Goal: Task Accomplishment & Management: Manage account settings

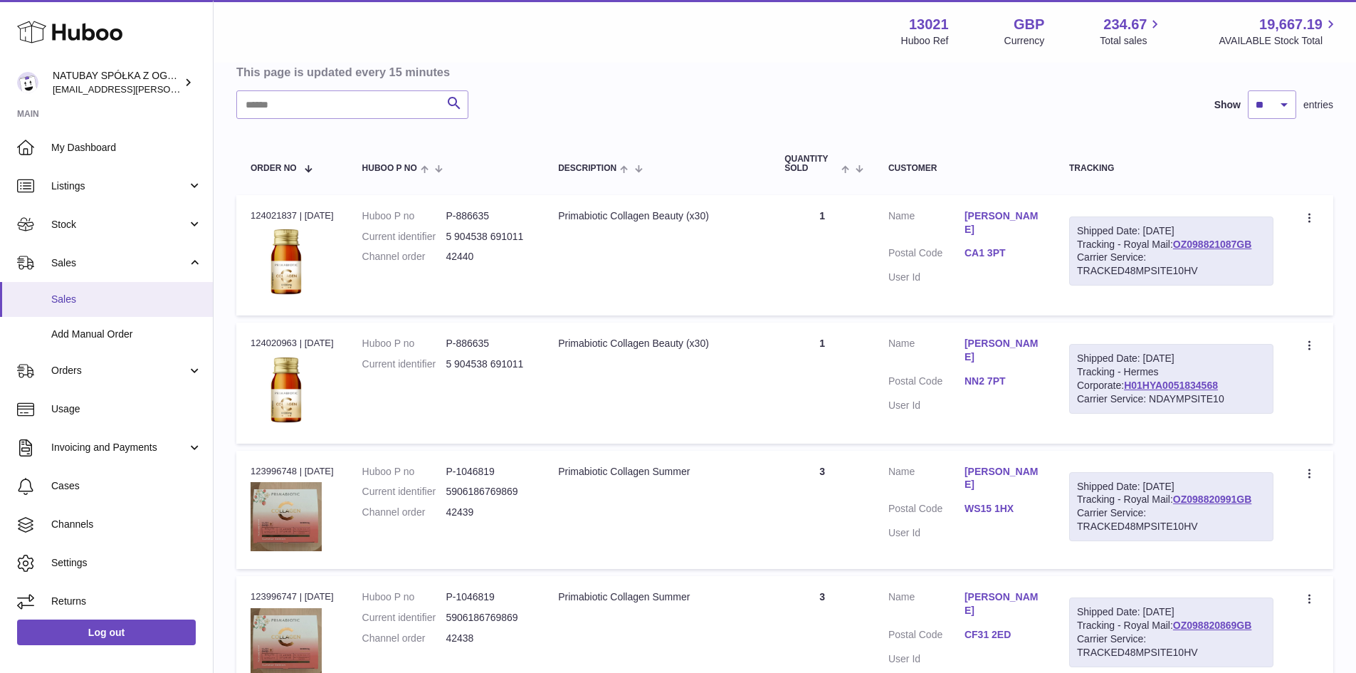
click at [87, 286] on link "Sales" at bounding box center [106, 299] width 213 height 35
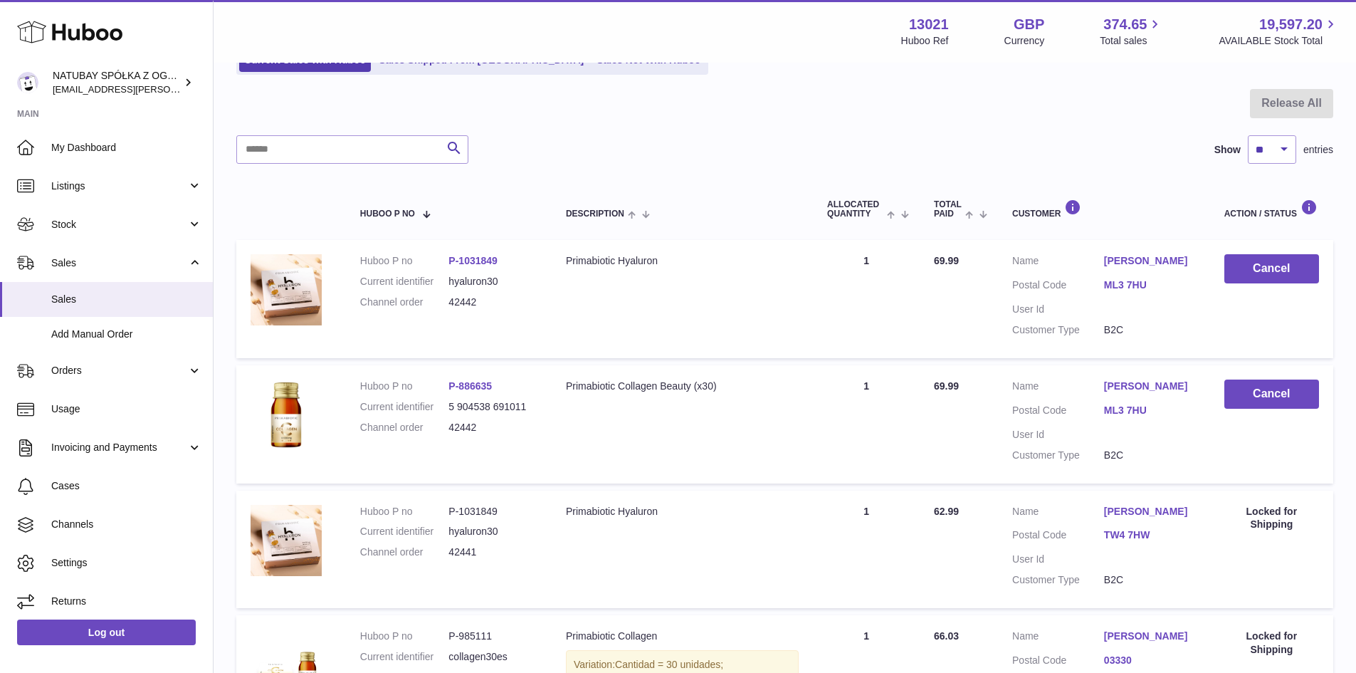
scroll to position [142, 0]
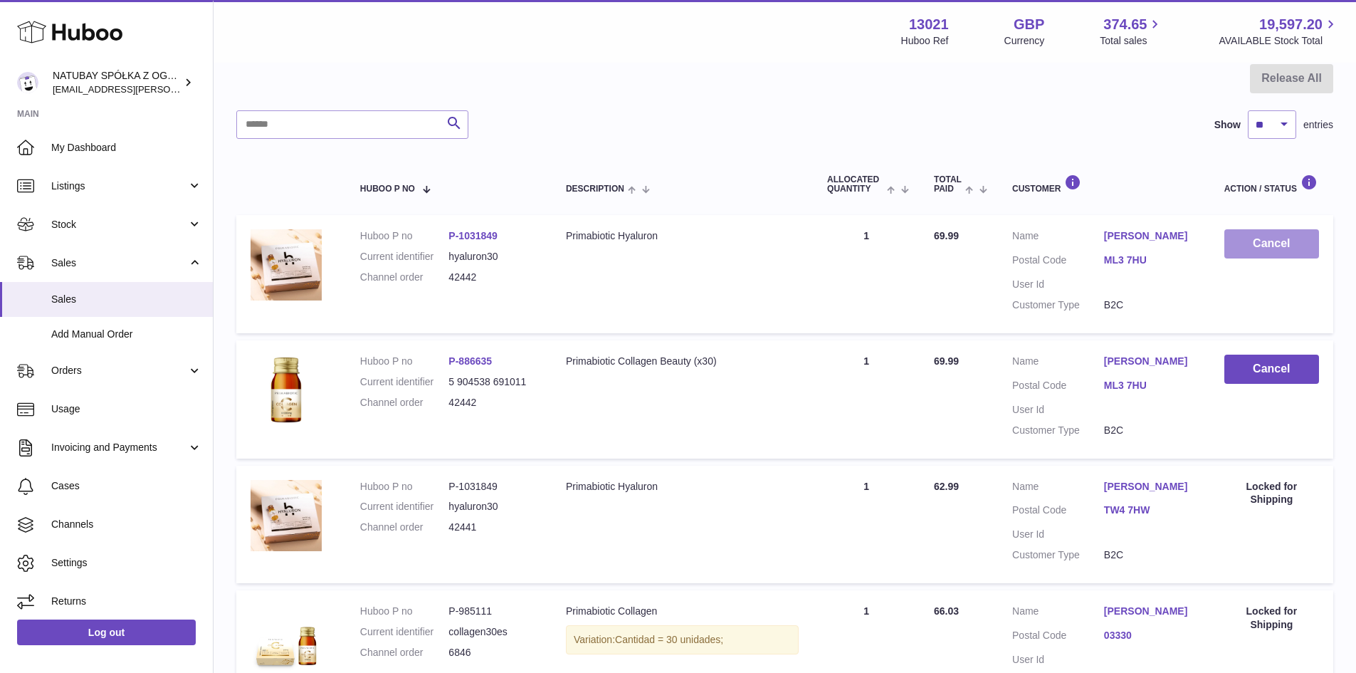
click at [1252, 250] on button "Cancel" at bounding box center [1272, 243] width 95 height 29
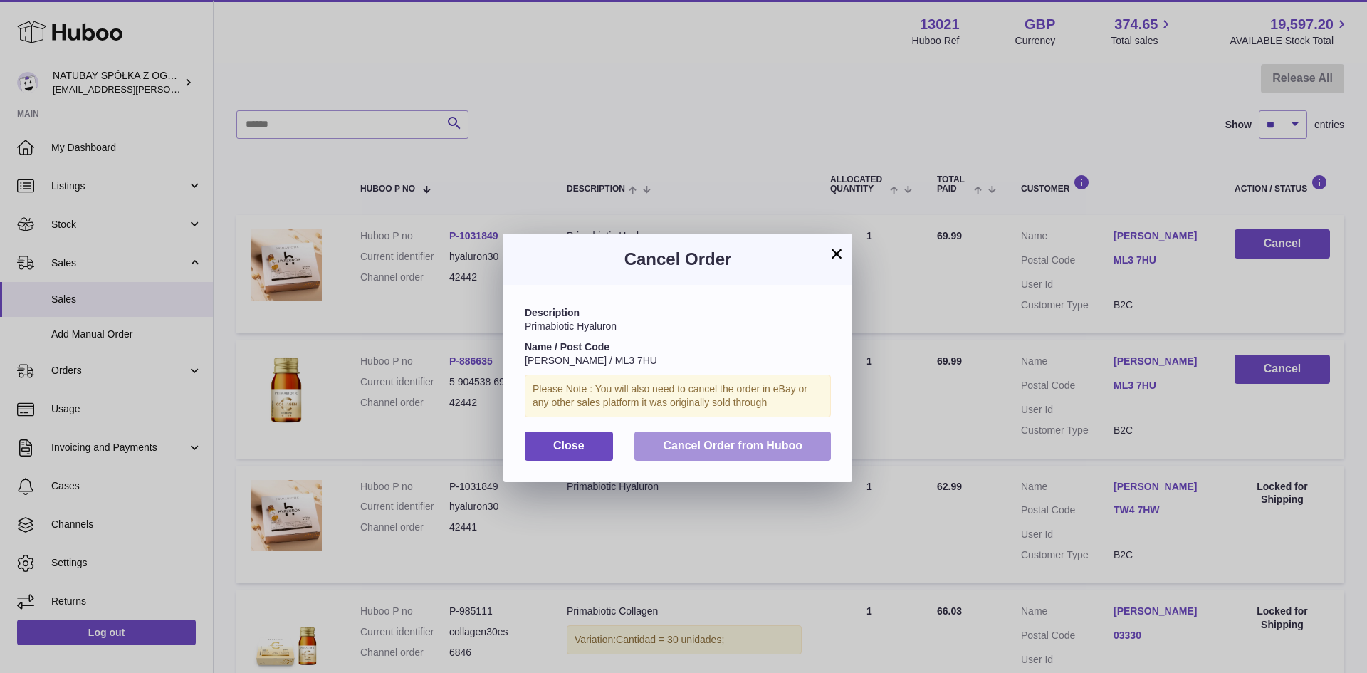
click at [723, 451] on button "Cancel Order from Huboo" at bounding box center [732, 445] width 196 height 29
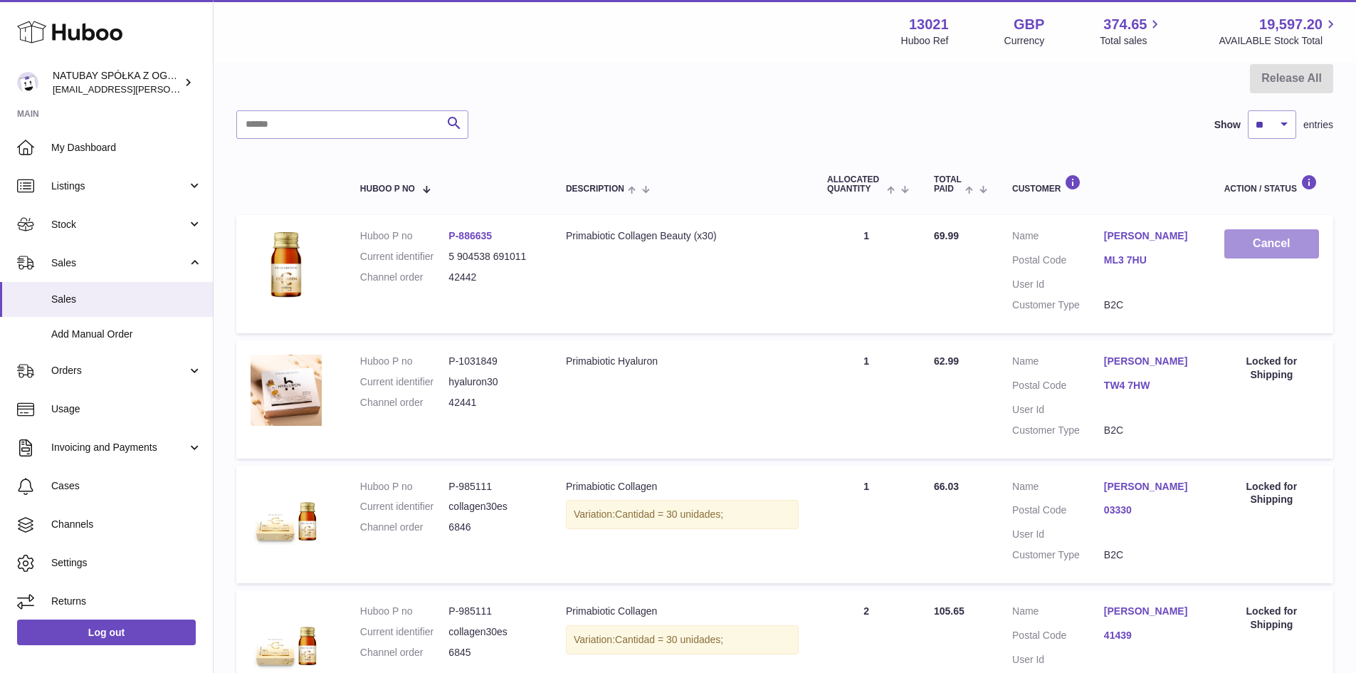
click at [1257, 238] on button "Cancel" at bounding box center [1272, 243] width 95 height 29
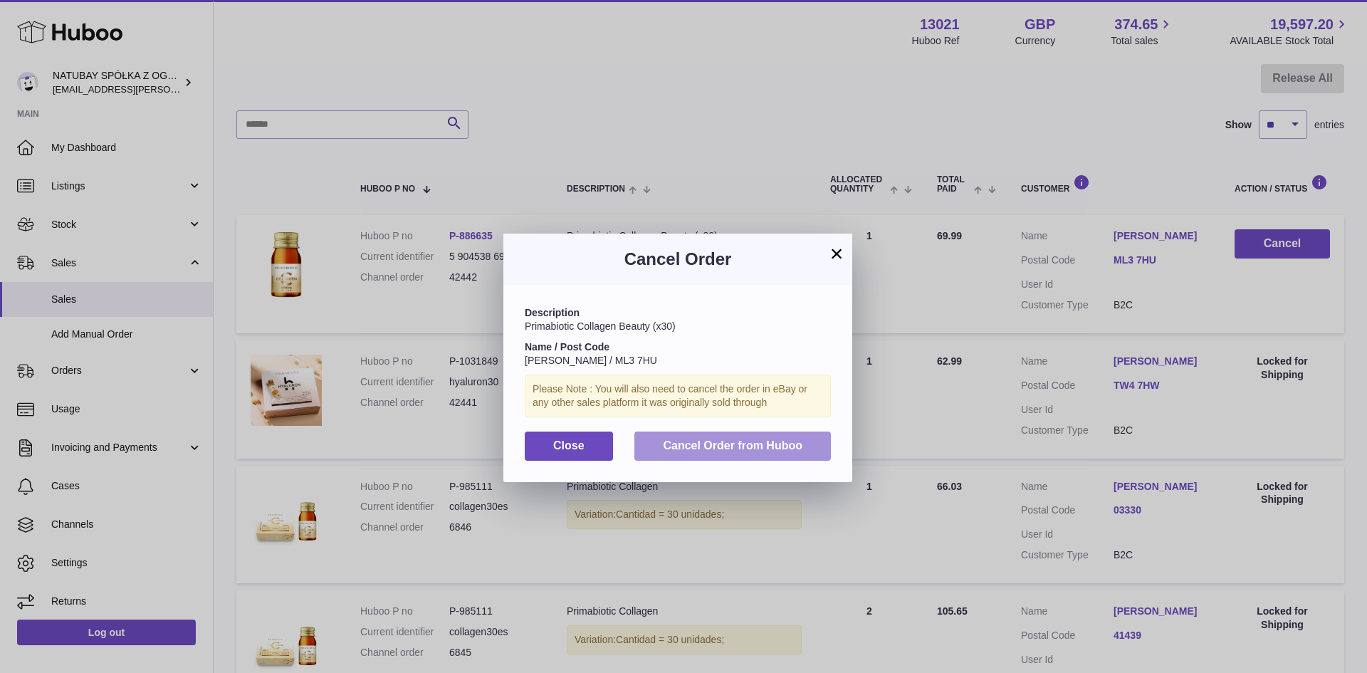
click at [692, 439] on span "Cancel Order from Huboo" at bounding box center [733, 445] width 140 height 12
